Goal: Browse casually: Explore the website without a specific task or goal

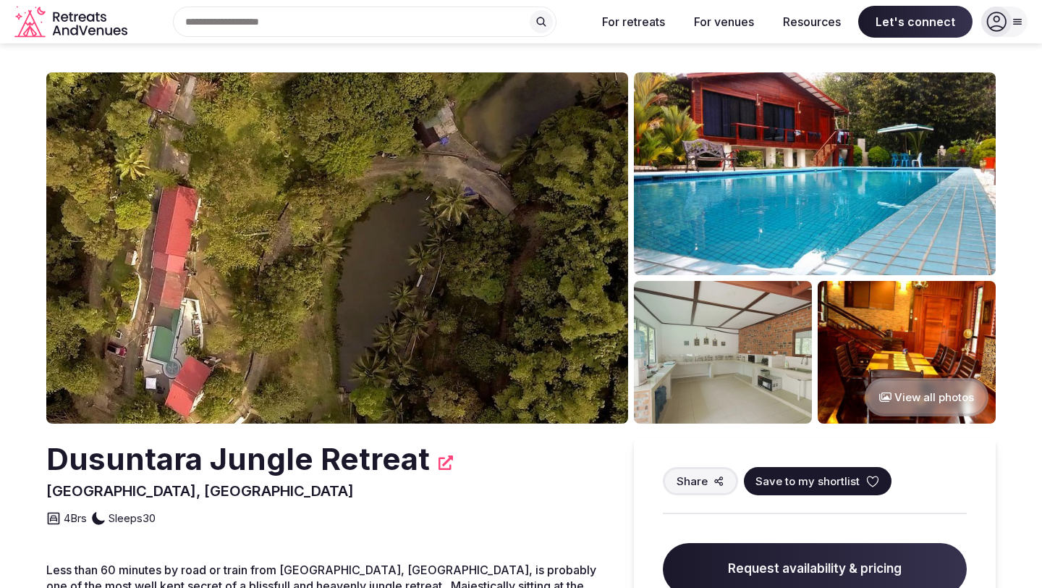
click at [920, 402] on button "View all photos" at bounding box center [927, 397] width 124 height 38
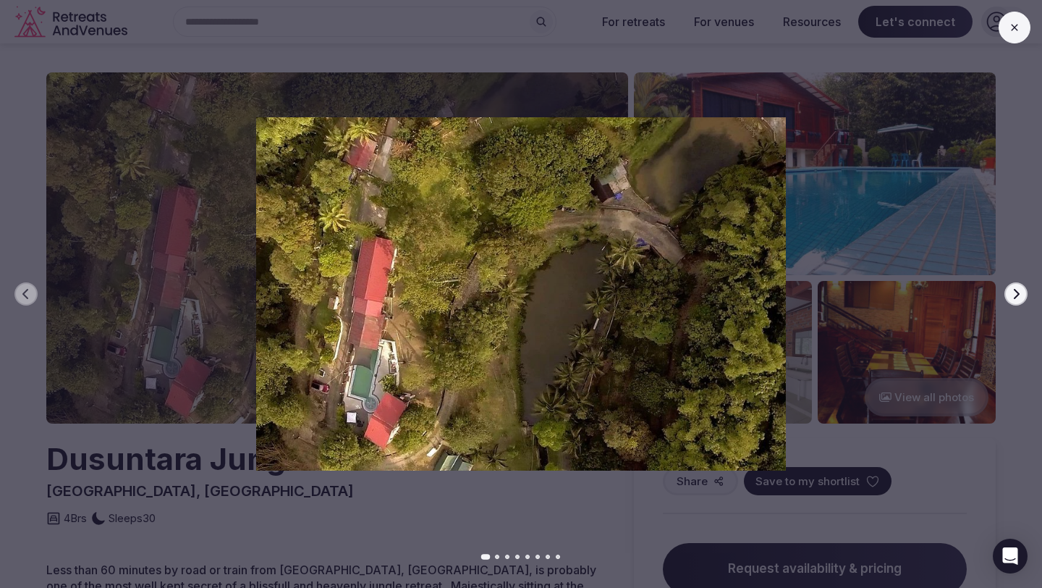
click at [1020, 292] on icon "button" at bounding box center [1016, 294] width 12 height 12
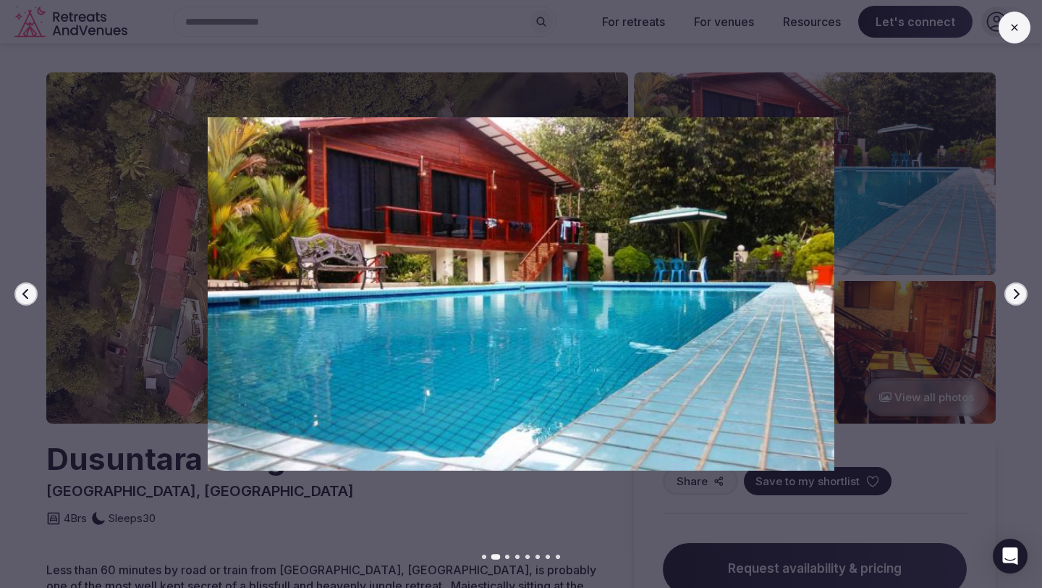
click at [1020, 292] on icon "button" at bounding box center [1016, 294] width 12 height 12
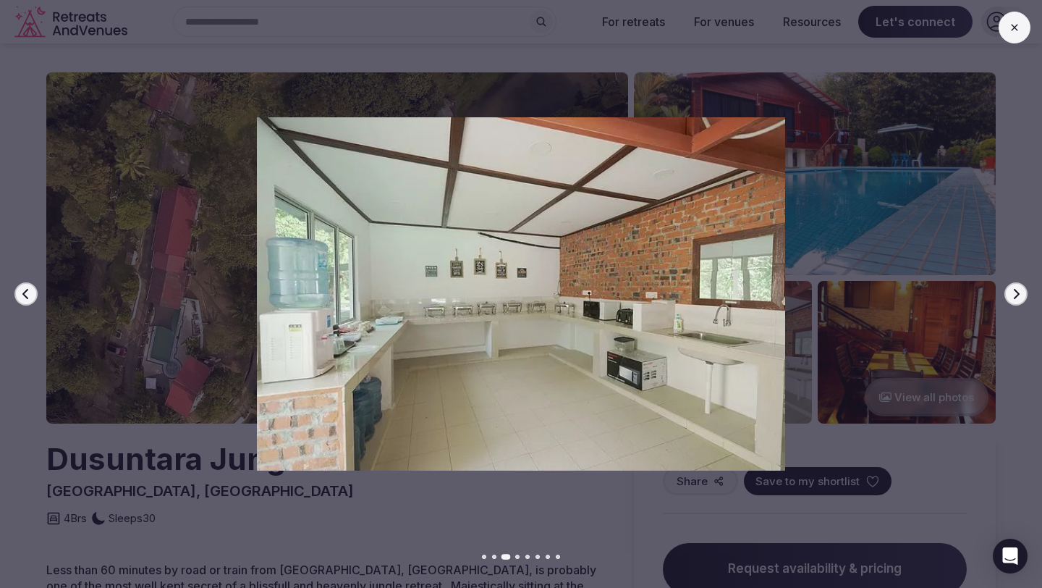
click at [1020, 292] on icon "button" at bounding box center [1016, 294] width 12 height 12
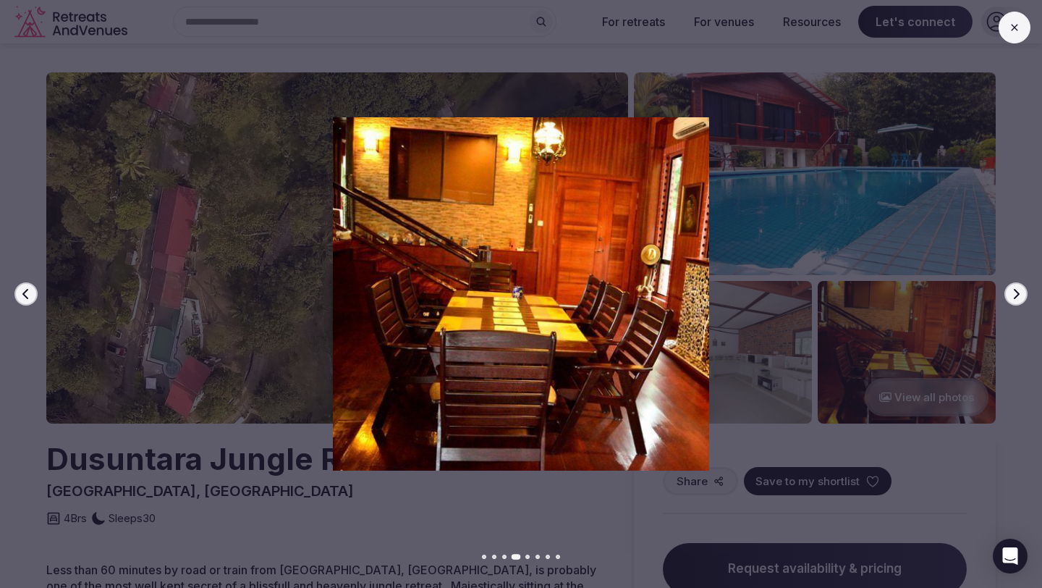
click at [1020, 292] on icon "button" at bounding box center [1016, 294] width 12 height 12
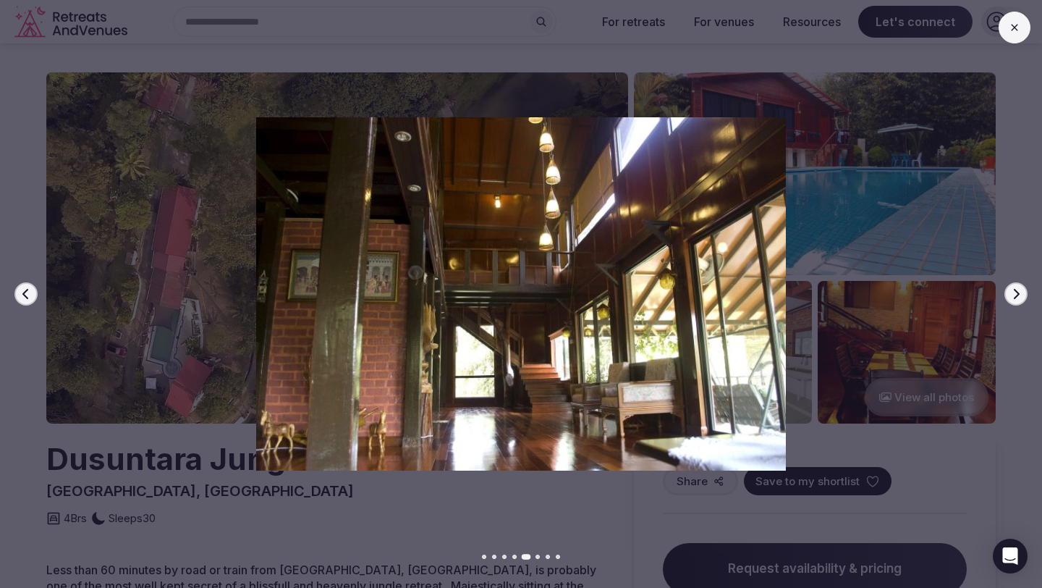
click at [1020, 292] on icon "button" at bounding box center [1016, 294] width 12 height 12
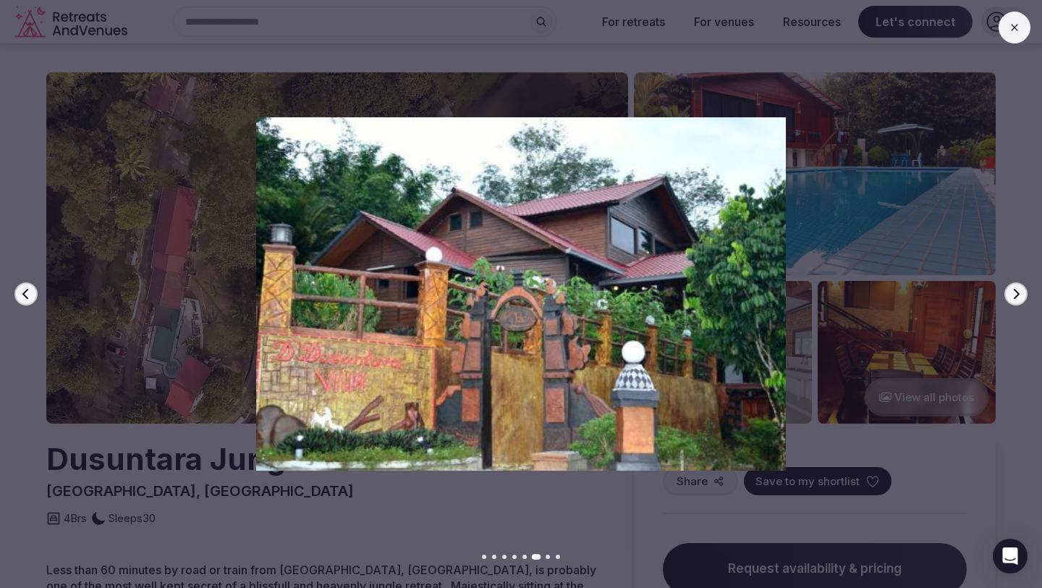
click at [374, 511] on div "Previous slide Next slide" at bounding box center [521, 294] width 1042 height 588
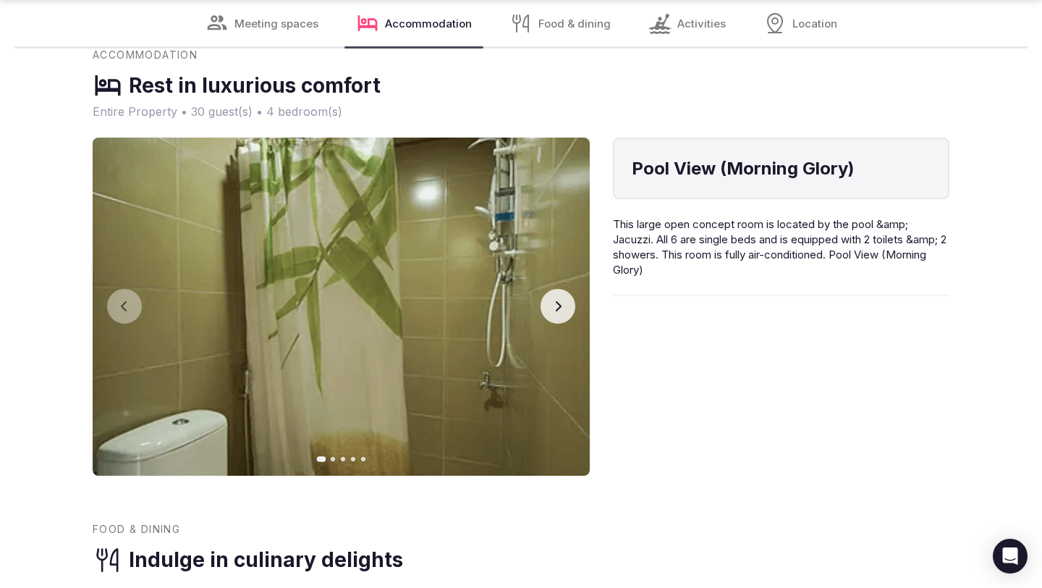
scroll to position [1266, 0]
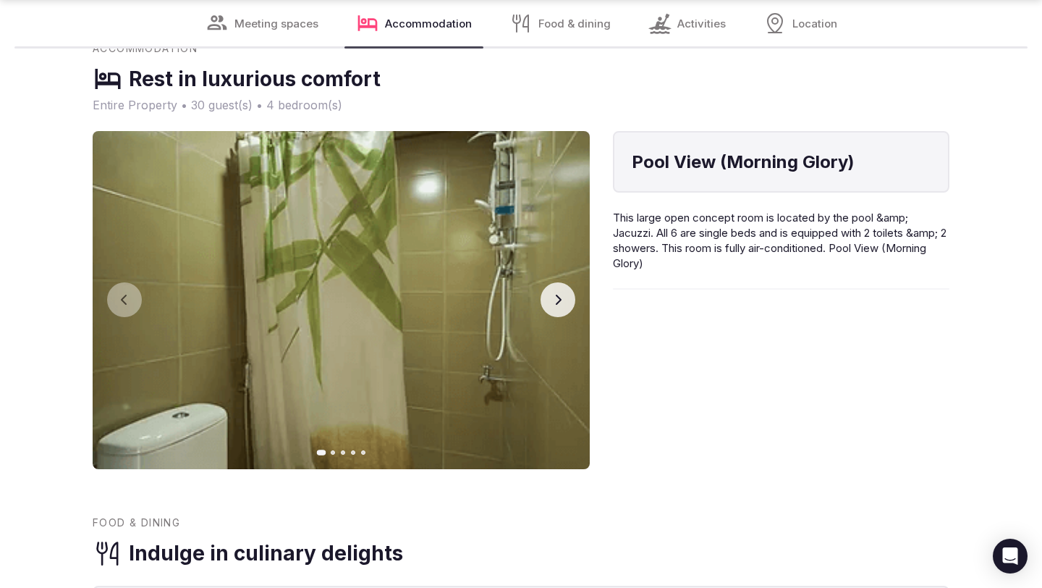
click at [560, 294] on icon "button" at bounding box center [558, 300] width 12 height 12
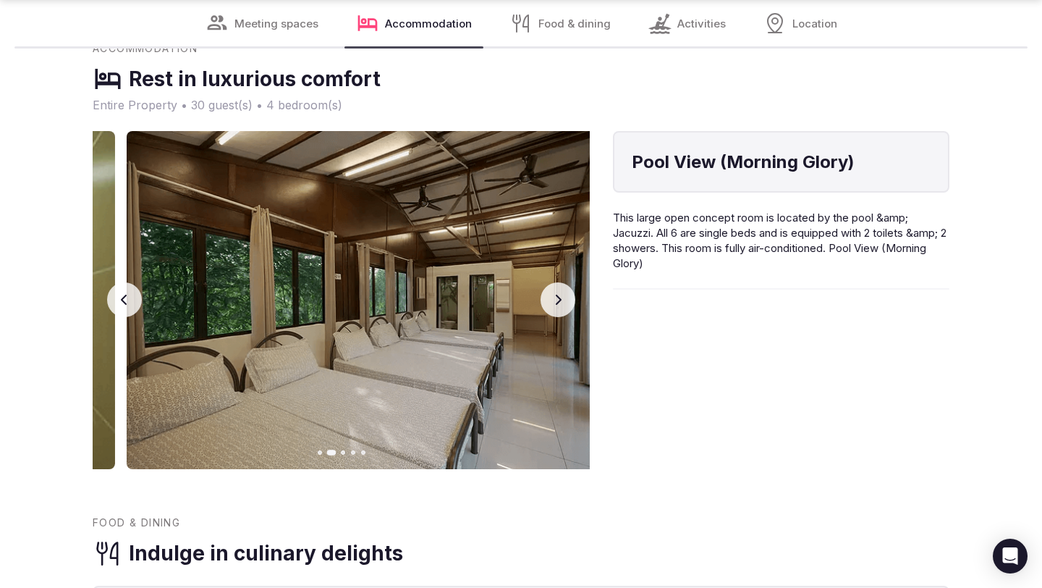
click at [560, 294] on icon "button" at bounding box center [558, 300] width 12 height 12
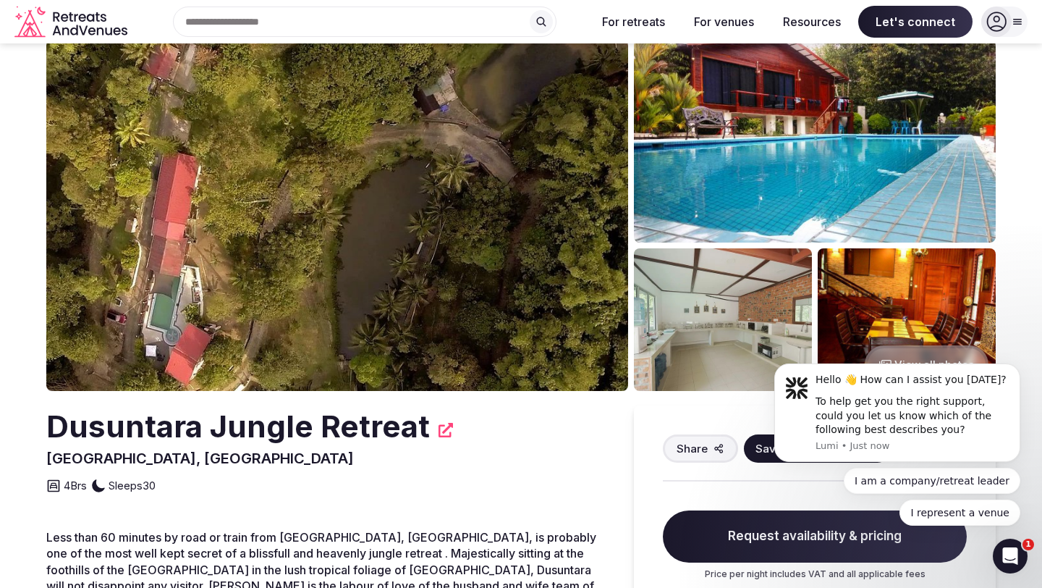
scroll to position [0, 0]
